Goal: Communication & Community: Answer question/provide support

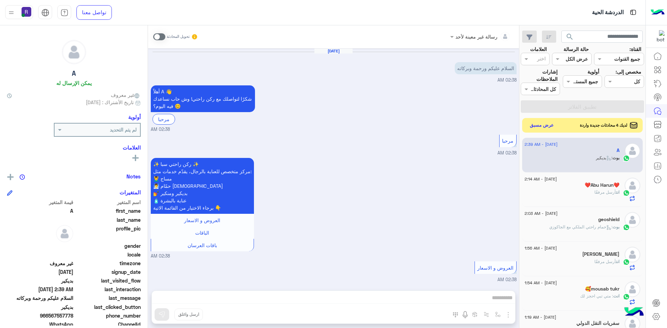
scroll to position [353, 0]
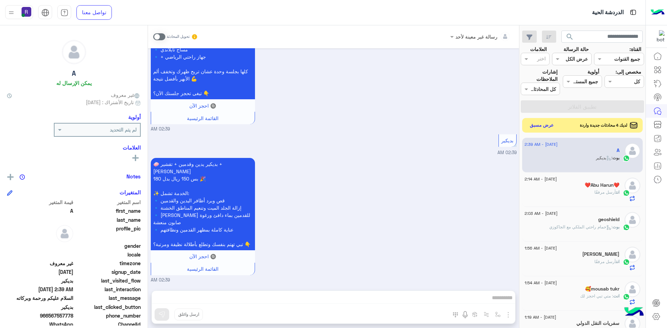
click at [534, 125] on button "عرض مسبق" at bounding box center [541, 125] width 29 height 9
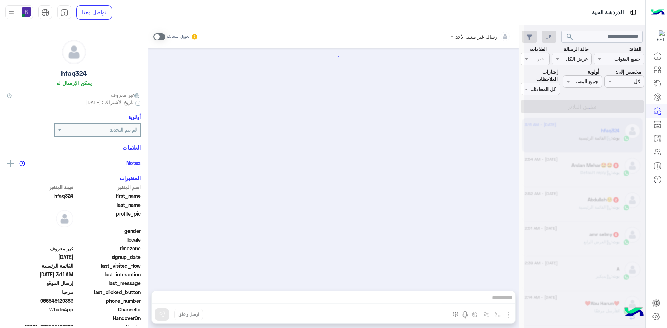
scroll to position [544, 0]
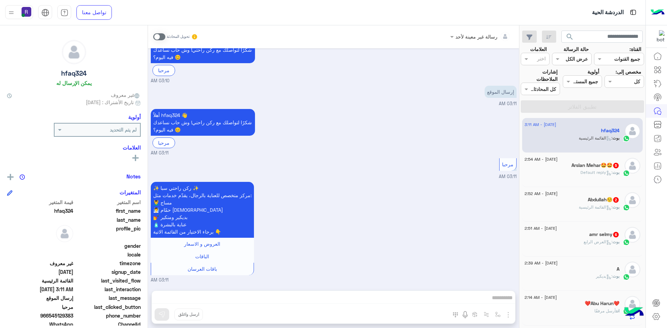
click at [153, 36] on span at bounding box center [159, 36] width 12 height 7
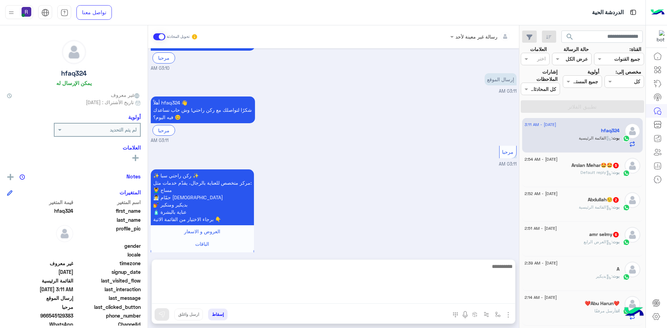
click at [407, 299] on textarea at bounding box center [333, 283] width 363 height 42
paste textarea "*"
click at [445, 267] on textarea "**********" at bounding box center [333, 283] width 363 height 42
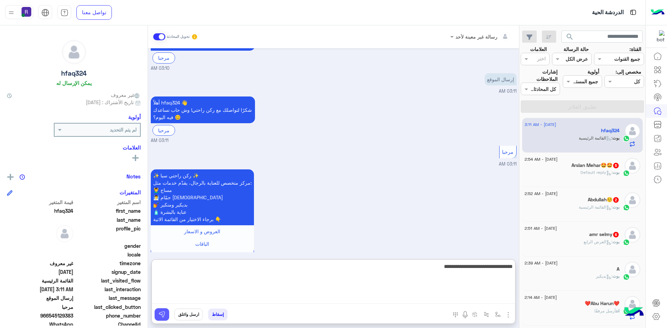
type textarea "**********"
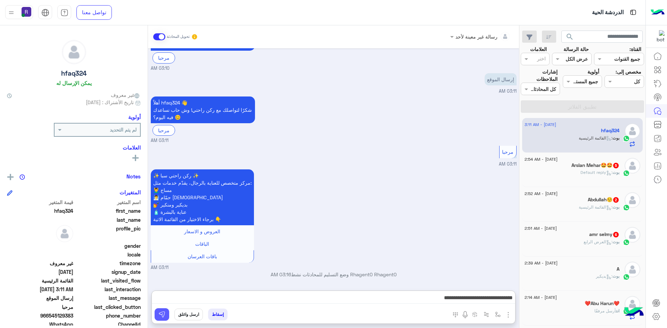
click at [168, 315] on button at bounding box center [161, 314] width 15 height 12
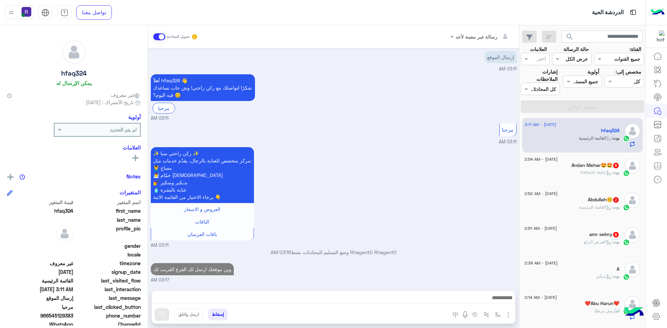
click at [589, 171] on span ": Default reply" at bounding box center [596, 172] width 32 height 5
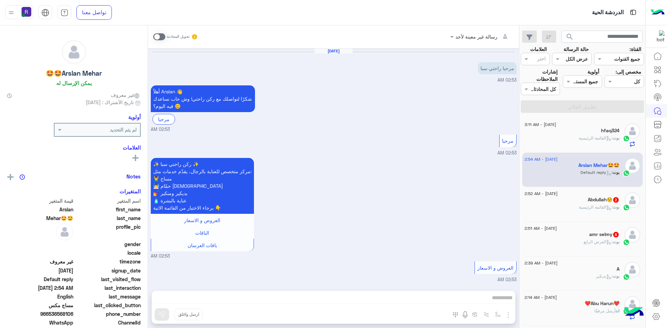
scroll to position [274, 0]
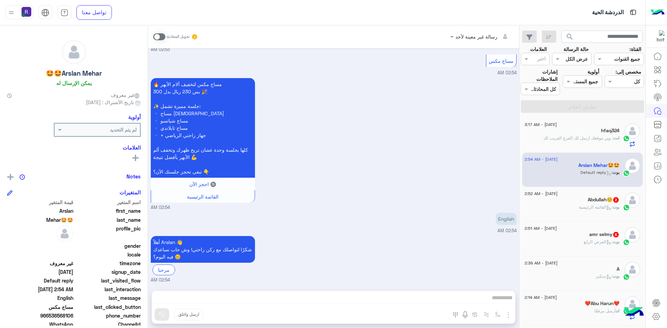
click at [619, 206] on div "12 August - 2:52 AM Abdullah☺️ 2 بوت : القائمة الرئيسية" at bounding box center [582, 204] width 116 height 24
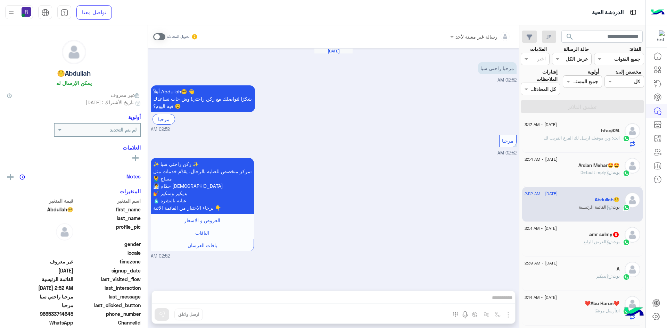
click at [615, 239] on span "بوت" at bounding box center [615, 241] width 7 height 5
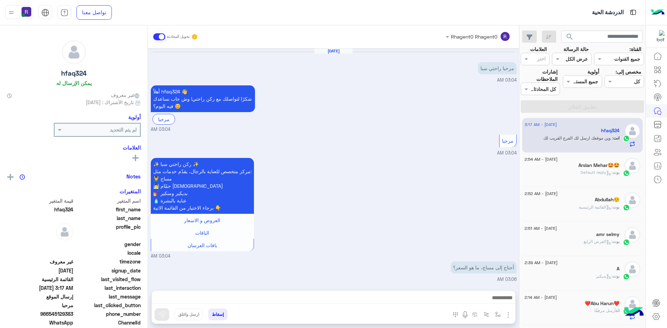
scroll to position [592, 0]
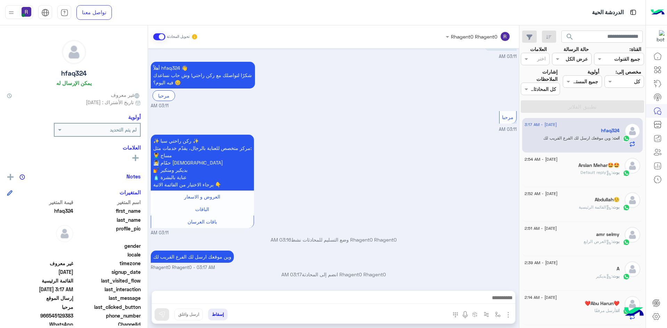
click at [463, 213] on div "✨ ركن راحتي سبا ✨ مركز متخصص للعناية بالرجال، يقدّم خدمات مثل: 💆‍♂️ مساج 🧖‍♂️ ح…" at bounding box center [334, 184] width 366 height 103
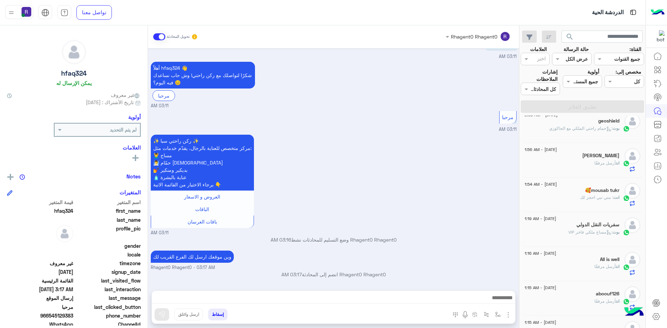
scroll to position [223, 0]
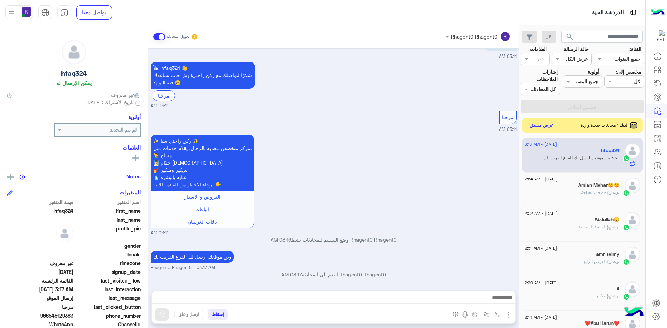
click at [537, 127] on button "عرض مسبق" at bounding box center [541, 125] width 29 height 9
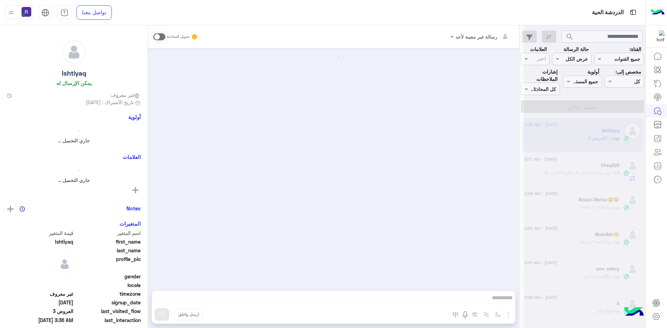
scroll to position [291, 0]
